Goal: Information Seeking & Learning: Learn about a topic

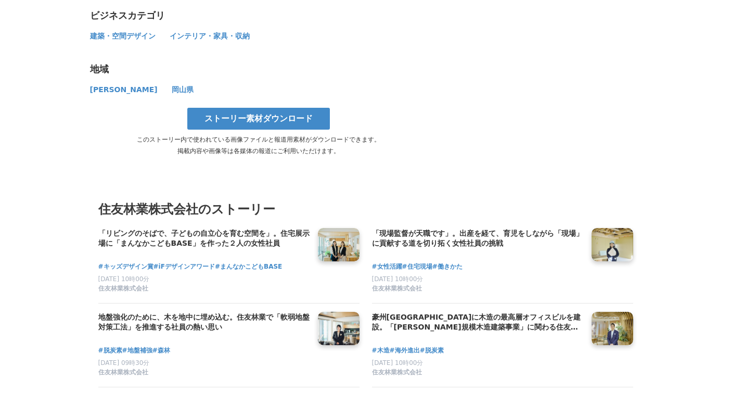
scroll to position [5635, 0]
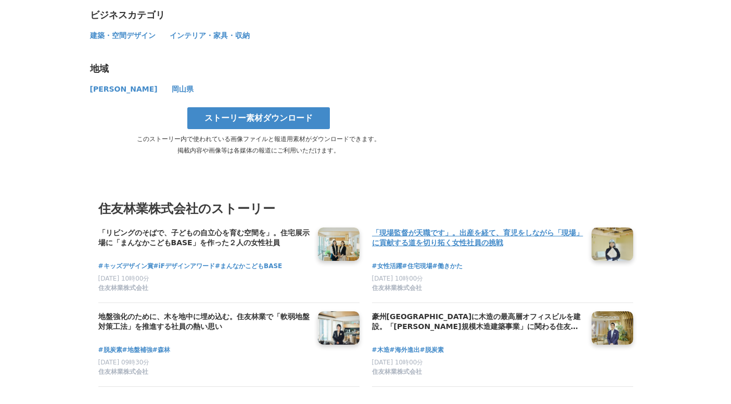
click at [425, 227] on h4 "「現場監督が天職です」。出産を経て、育児をしながら「現場」に貢献する道を切り拓く女性社員の挑戦" at bounding box center [477, 237] width 211 height 21
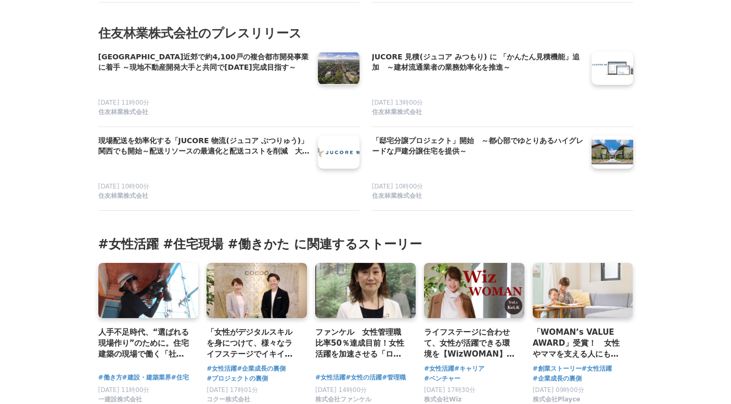
scroll to position [6120, 0]
click at [111, 326] on h3 "人手不足時代、“選ばれる現場作り”のために。住宅建築の現場で働く「社員大工」に聞く、建築・建設業界の変化と魅力" at bounding box center [144, 343] width 92 height 34
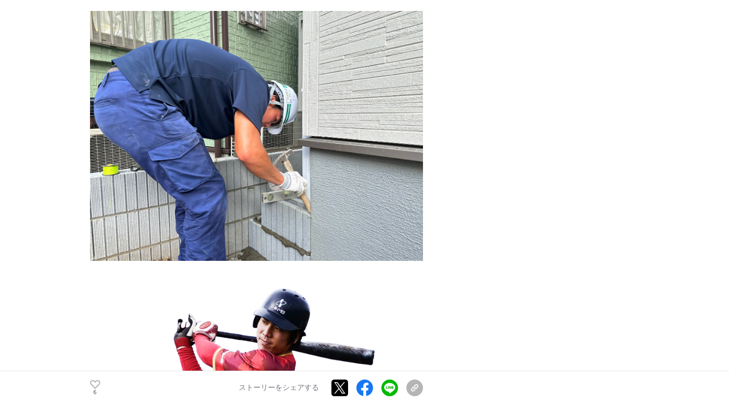
scroll to position [2302, 0]
